Goal: Complete application form

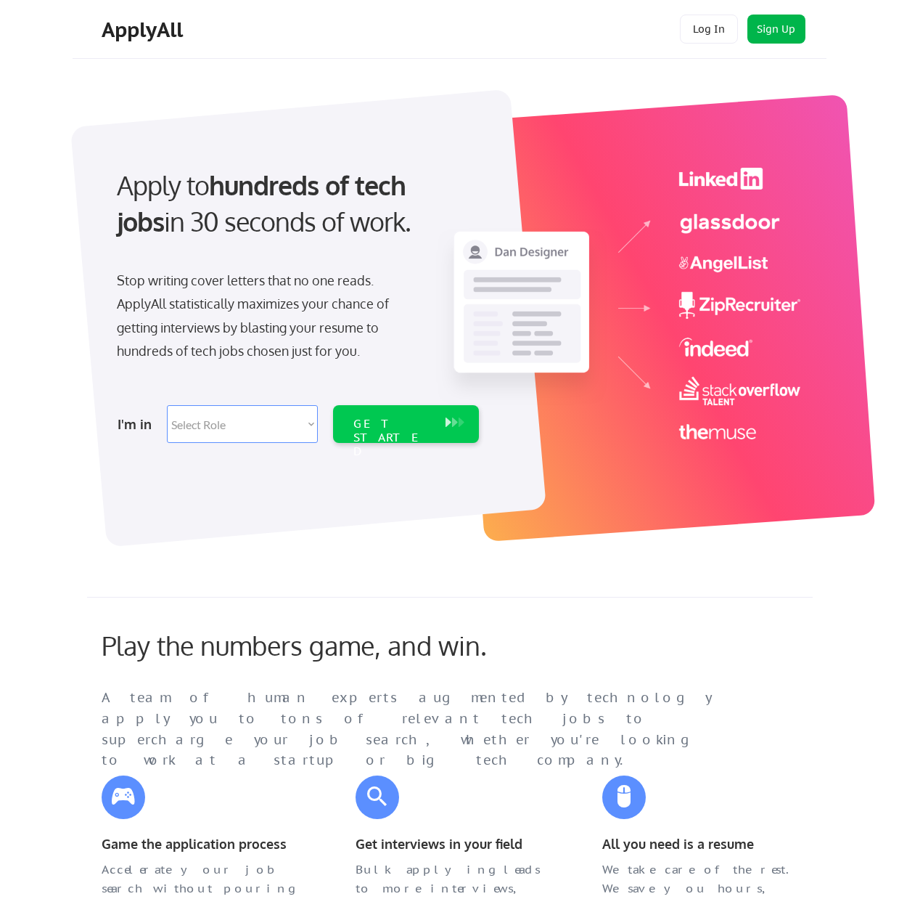
click at [770, 28] on button "Sign Up" at bounding box center [777, 29] width 58 height 29
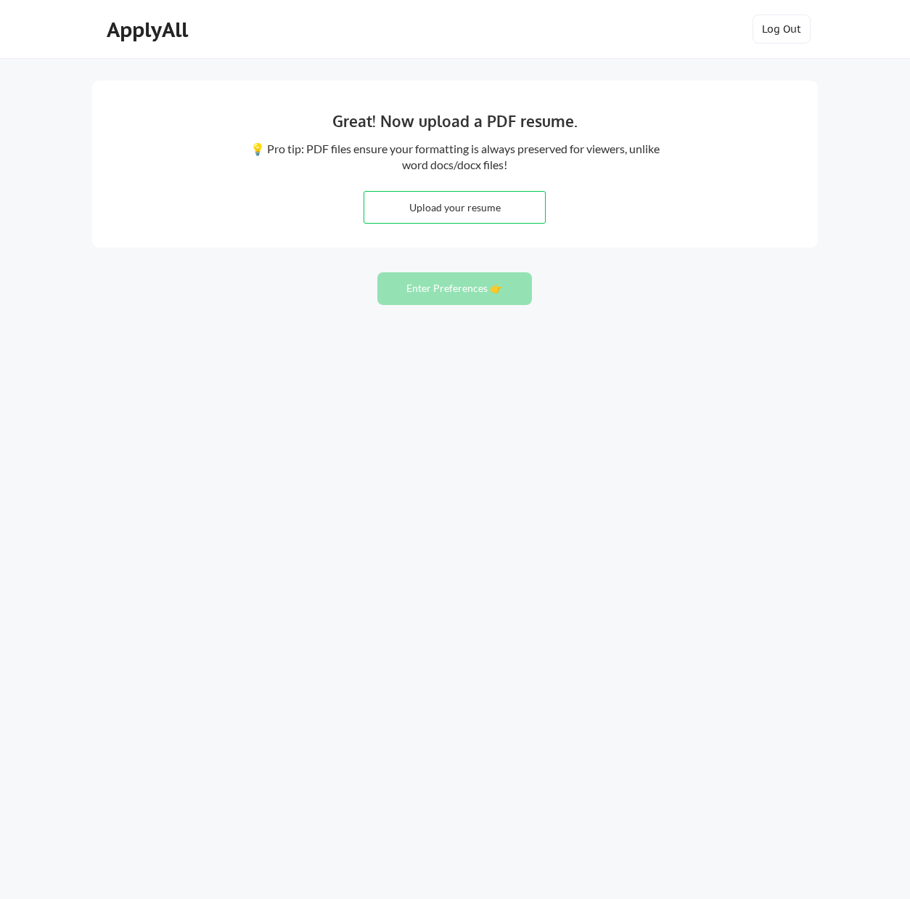
click at [426, 205] on input "file" at bounding box center [454, 207] width 181 height 31
type input "C:\fakepath\Swart_James - Resume.pdf"
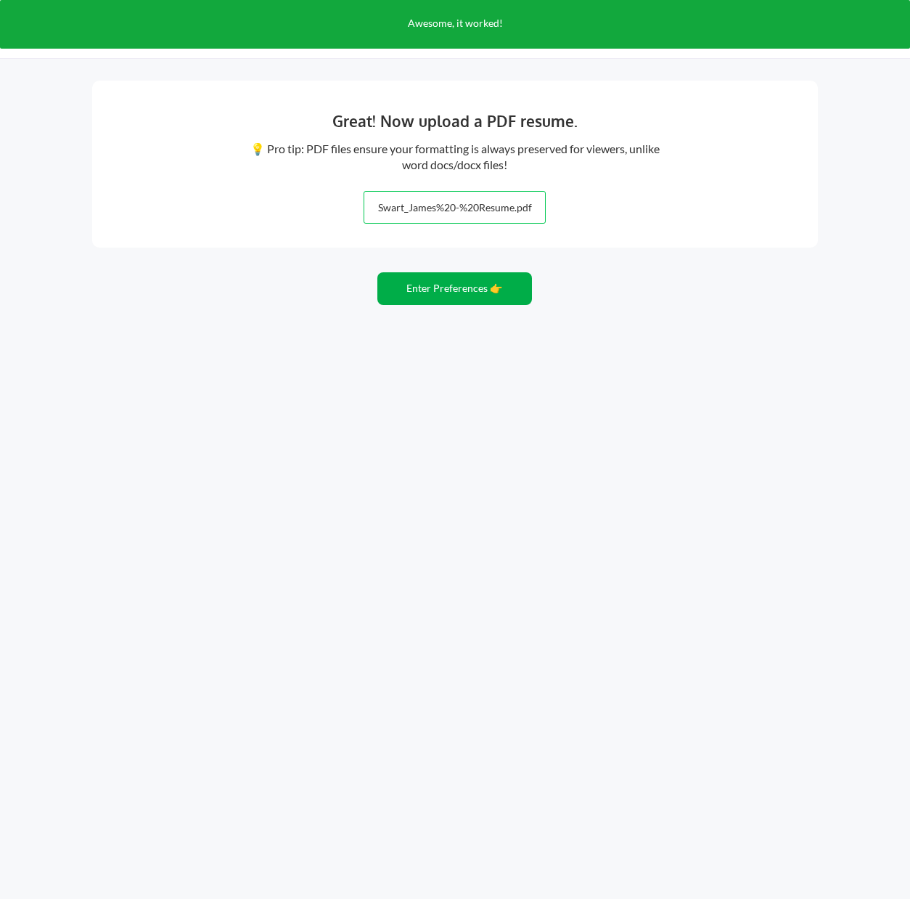
click at [434, 281] on button "Enter Preferences 👉" at bounding box center [454, 288] width 155 height 33
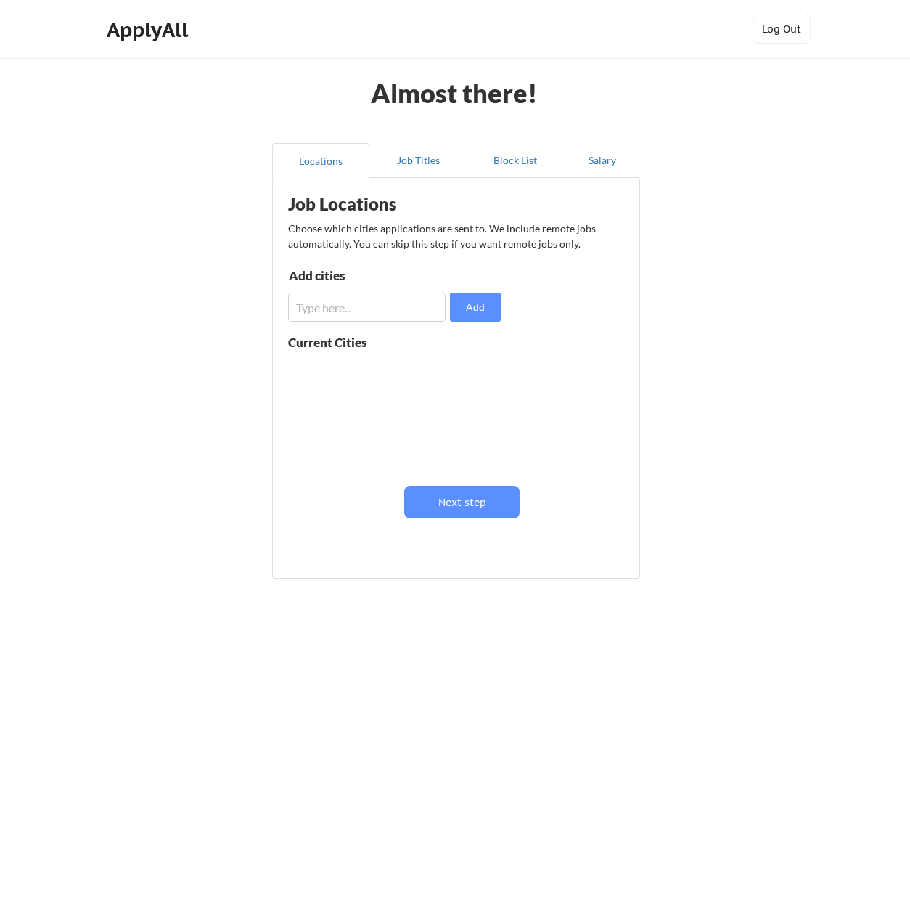
click at [377, 313] on input "input" at bounding box center [367, 307] width 158 height 29
type input "Tallahassee"
click at [477, 303] on button "Add" at bounding box center [475, 307] width 51 height 29
click at [441, 520] on div "Job Locations Choose which cities applications are sent to. We include remote j…" at bounding box center [459, 372] width 358 height 375
click at [420, 497] on button "Next step" at bounding box center [461, 502] width 115 height 33
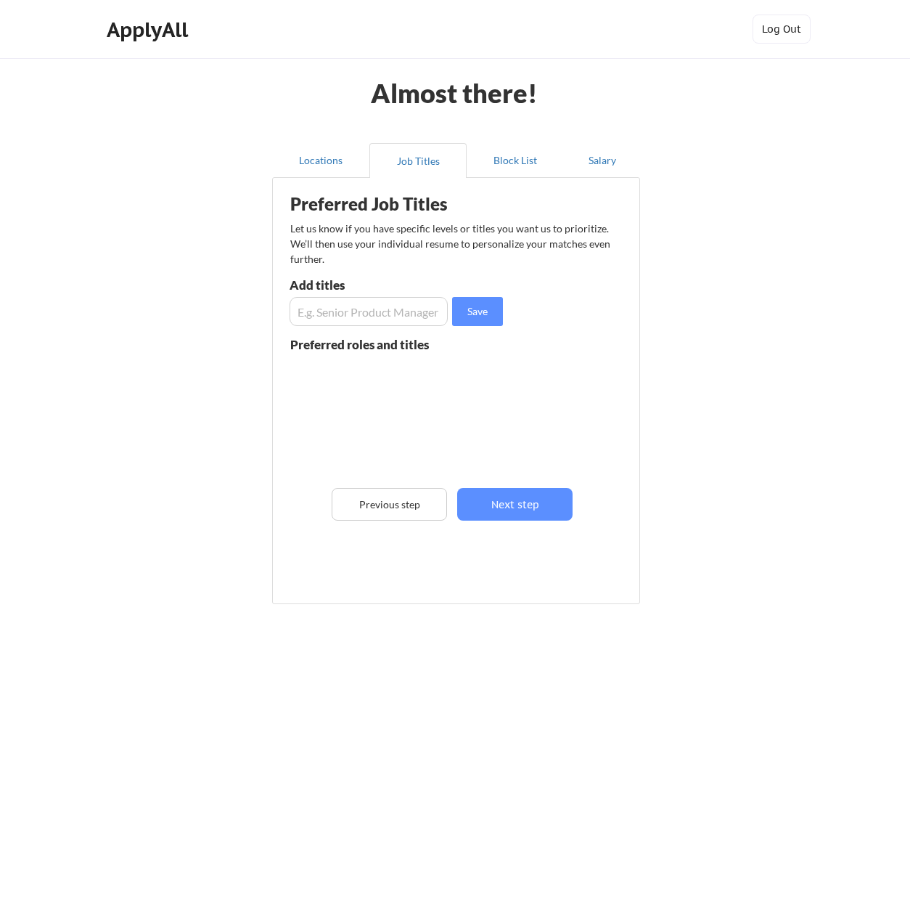
scroll to position [1, 0]
click at [515, 489] on button "Next step" at bounding box center [514, 504] width 115 height 33
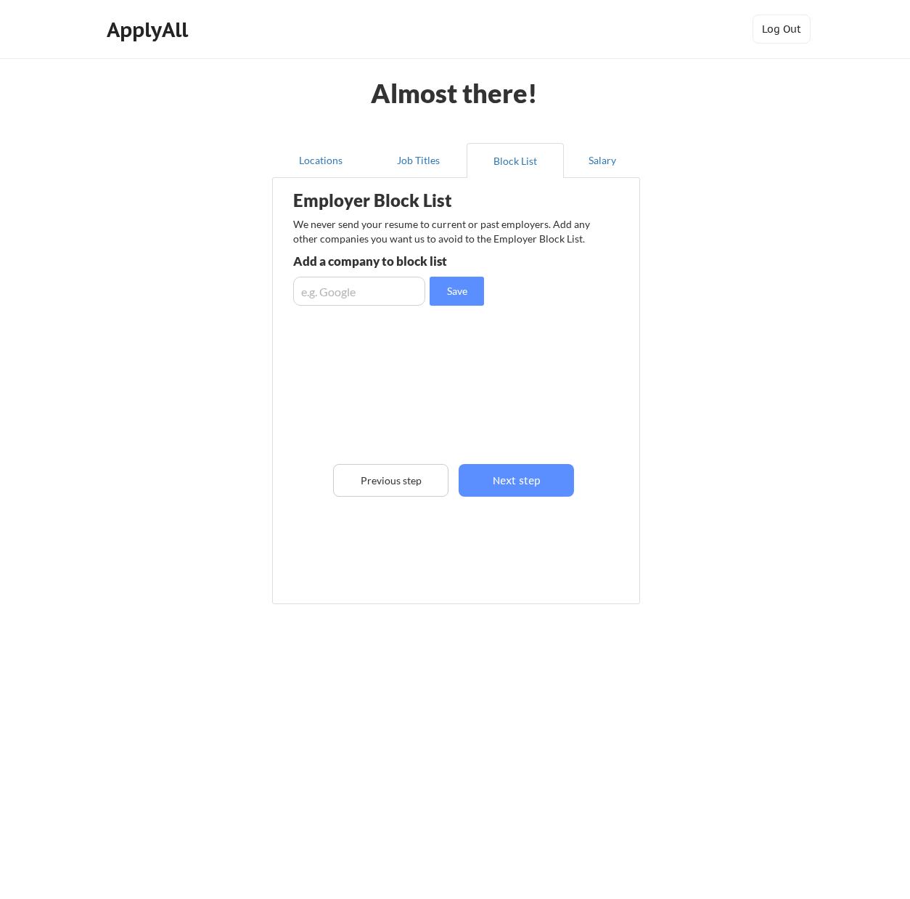
click at [510, 507] on div "Employer Block List We never send your resume to current or past employers. Add…" at bounding box center [456, 368] width 352 height 375
click at [497, 473] on button "Next step" at bounding box center [516, 480] width 115 height 33
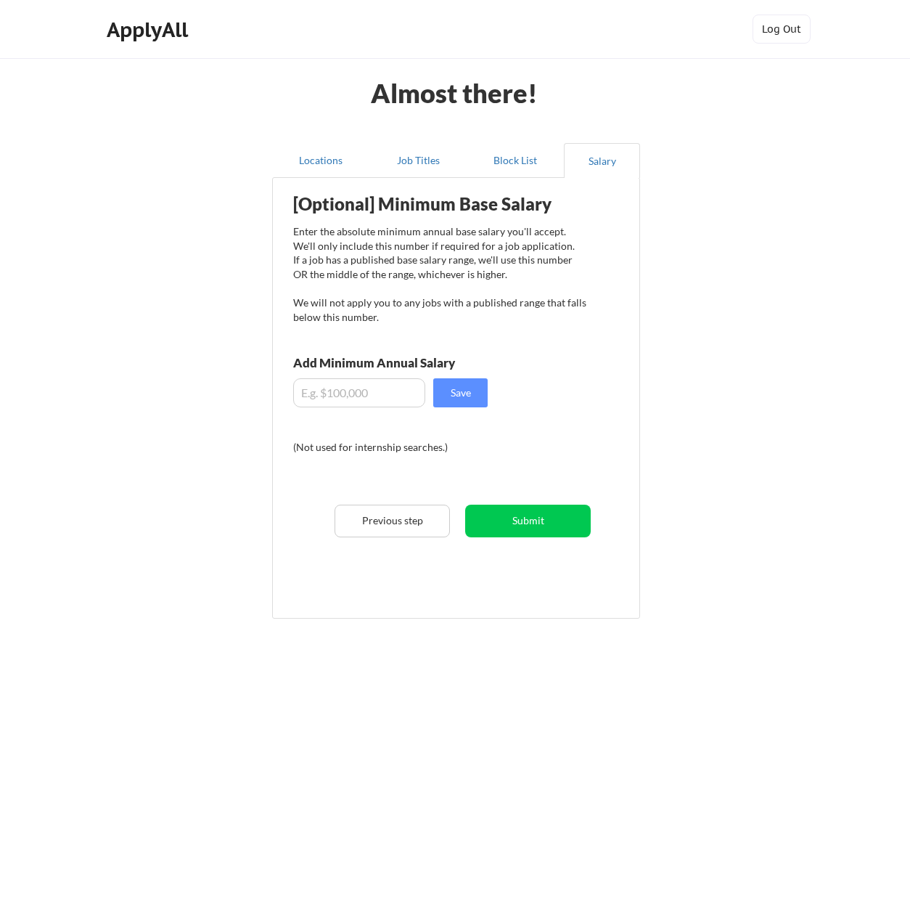
drag, startPoint x: 372, startPoint y: 371, endPoint x: 372, endPoint y: 384, distance: 13.1
click at [372, 372] on div "Add Minimum Annual Salary" at bounding box center [406, 364] width 226 height 17
click at [372, 387] on input "input" at bounding box center [359, 392] width 132 height 29
type input "$140,000"
click at [449, 395] on button "Save" at bounding box center [460, 392] width 54 height 29
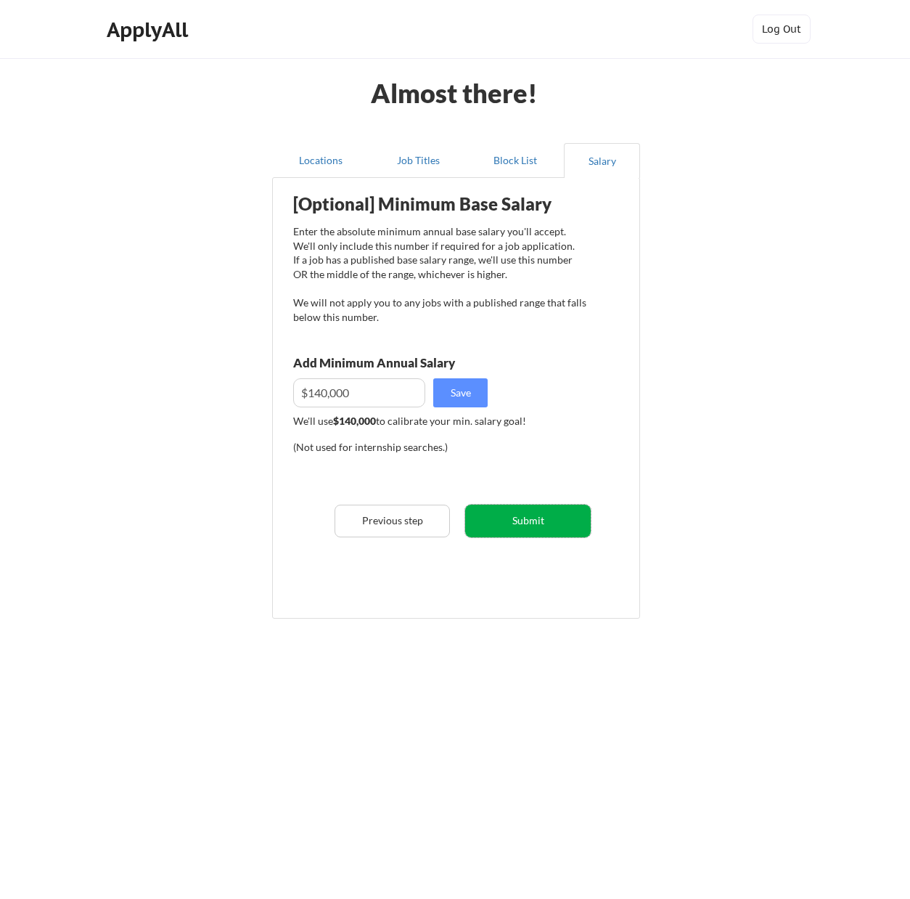
click at [524, 507] on button "Submit" at bounding box center [528, 520] width 126 height 33
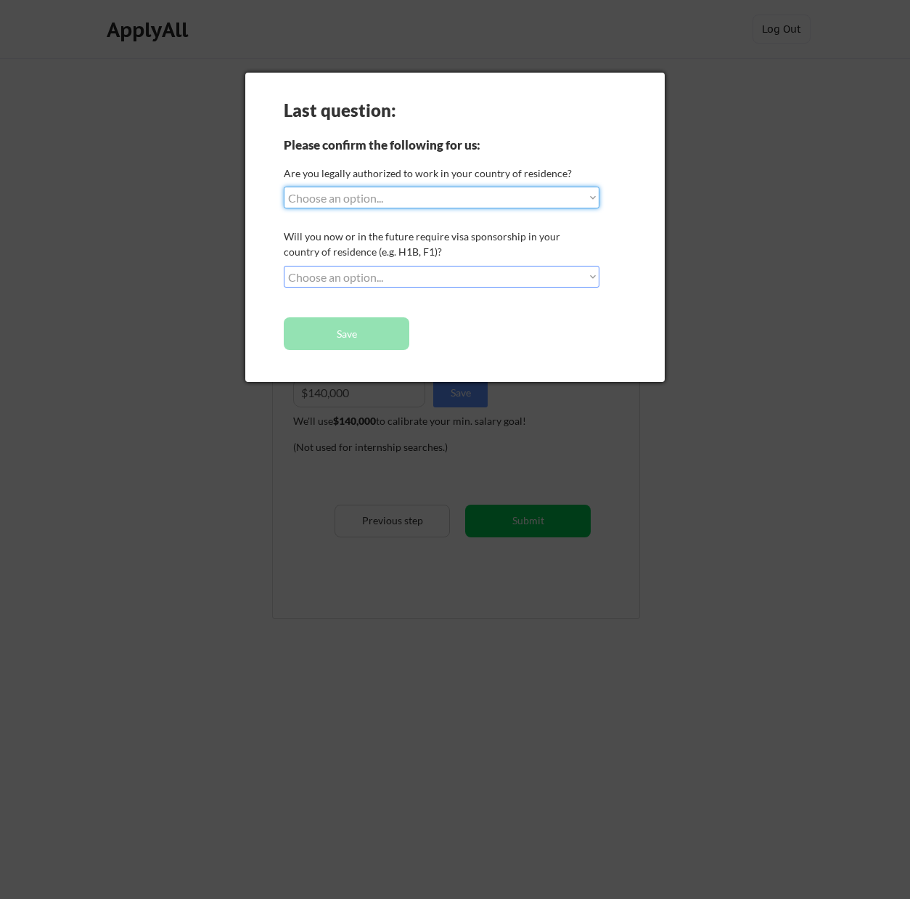
click at [454, 198] on select "Choose an option... Yes, I am a US Citizen Yes, I am a Canadian Citizen Yes, I …" at bounding box center [442, 198] width 316 height 22
select select ""yes__i_am_a_us_citizen""
click at [284, 187] on select "Choose an option... Yes, I am a US Citizen Yes, I am a Canadian Citizen Yes, I …" at bounding box center [442, 198] width 316 height 22
drag, startPoint x: 372, startPoint y: 272, endPoint x: 367, endPoint y: 284, distance: 12.4
click at [372, 272] on select "Choose an option... No, I will not need sponsorship Yes, I will need sponsorship" at bounding box center [442, 277] width 316 height 22
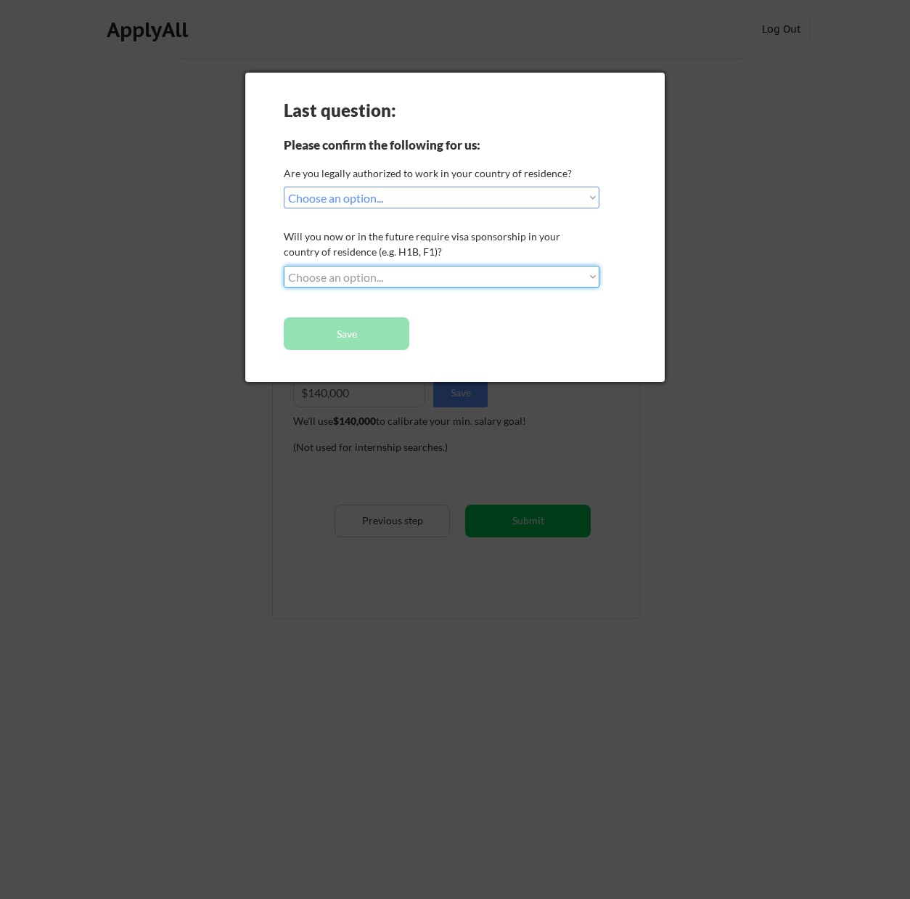
select select ""no__i_will_not_need_sponsorship""
click at [284, 266] on select "Choose an option... No, I will not need sponsorship Yes, I will need sponsorship" at bounding box center [442, 277] width 316 height 22
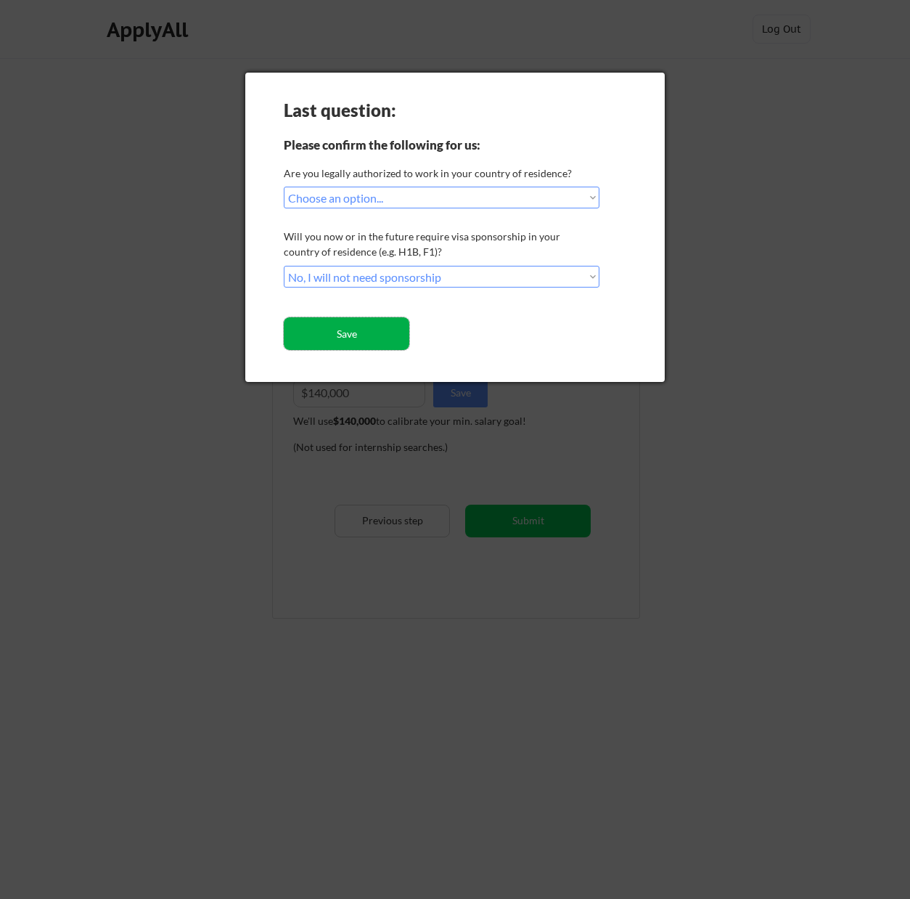
click at [355, 340] on button "Save" at bounding box center [347, 333] width 126 height 33
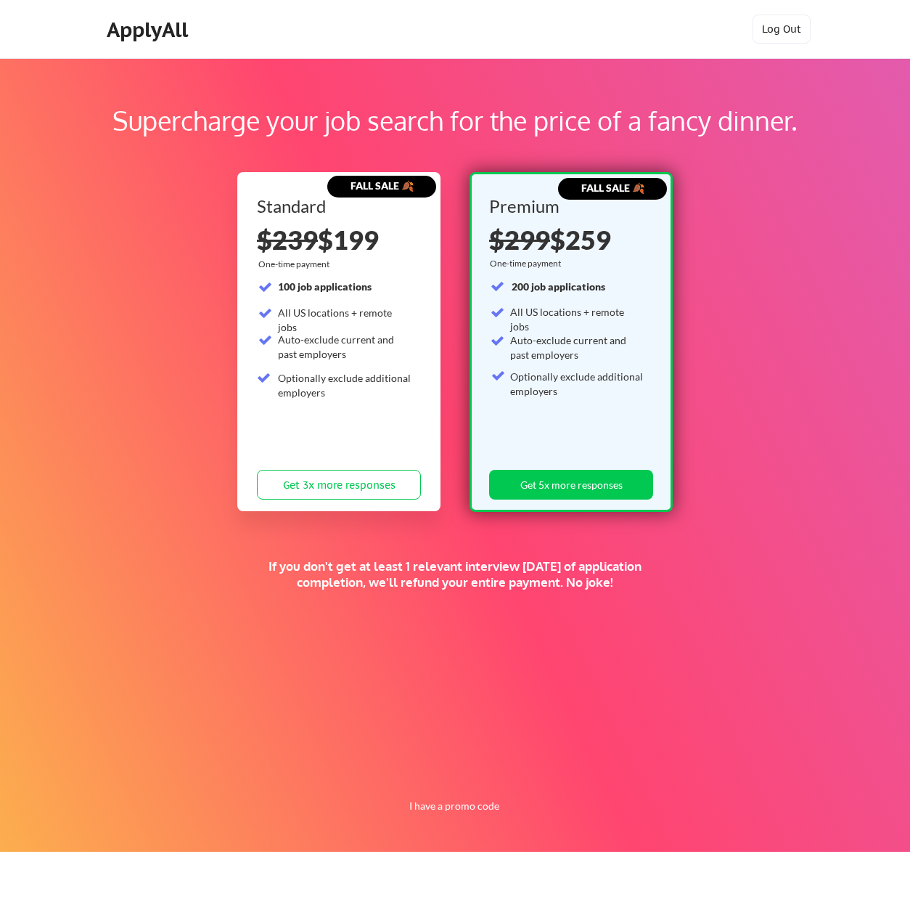
drag, startPoint x: 851, startPoint y: 225, endPoint x: 828, endPoint y: 162, distance: 67.3
click at [851, 225] on div "Supercharge your job search for the price of a fancy dinner. FALL SALE 🍂 Standa…" at bounding box center [455, 454] width 910 height 793
click at [795, 25] on button "Log Out" at bounding box center [782, 29] width 58 height 29
